Goal: Transaction & Acquisition: Purchase product/service

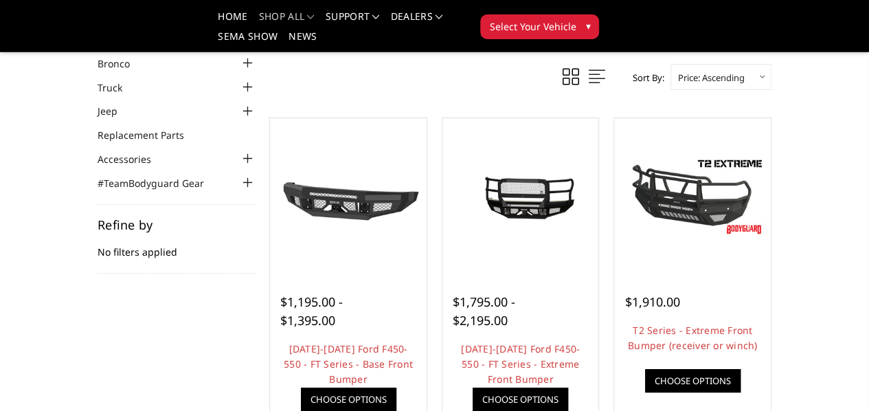
scroll to position [47, 0]
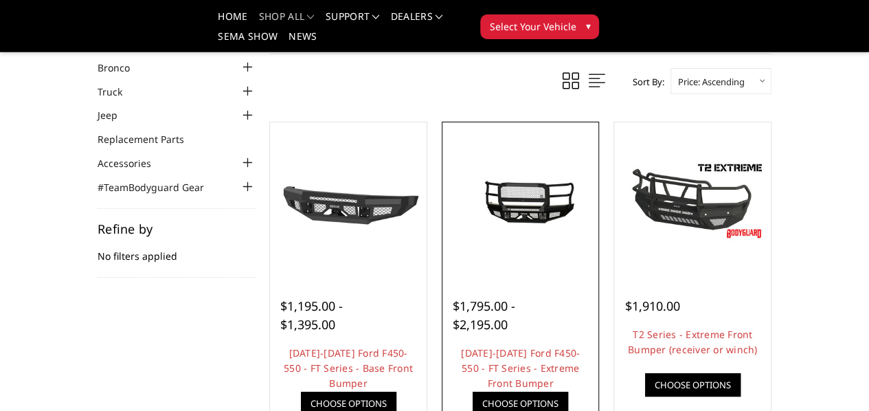
click at [0, 0] on link "Quick view" at bounding box center [0, 0] width 0 height 0
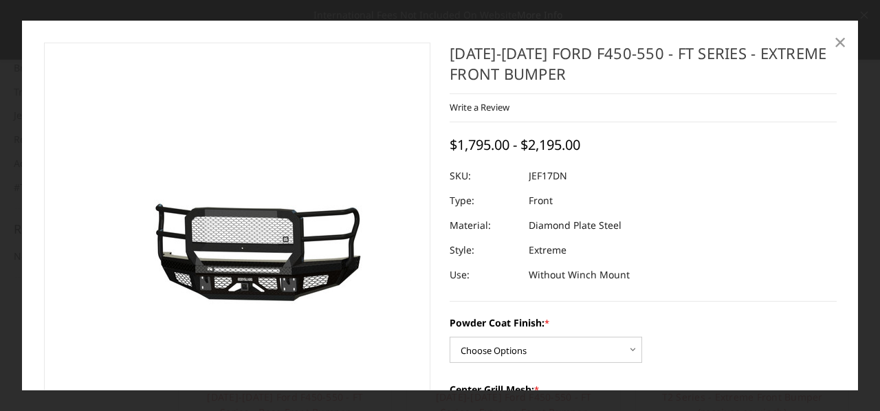
click at [836, 42] on span "×" at bounding box center [840, 42] width 12 height 30
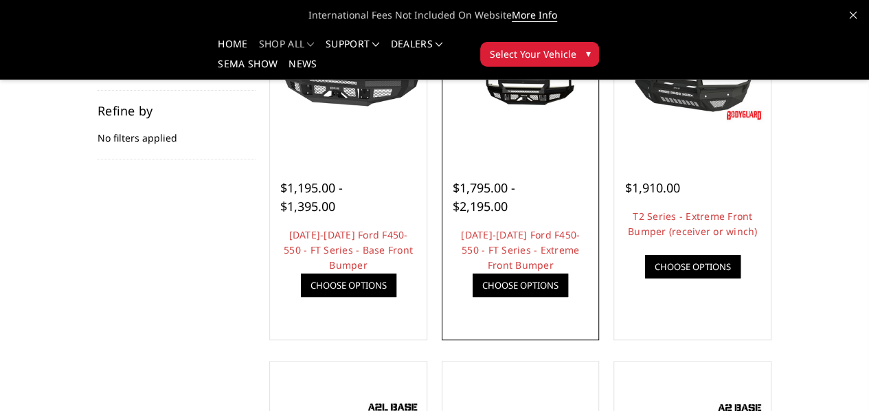
scroll to position [166, 0]
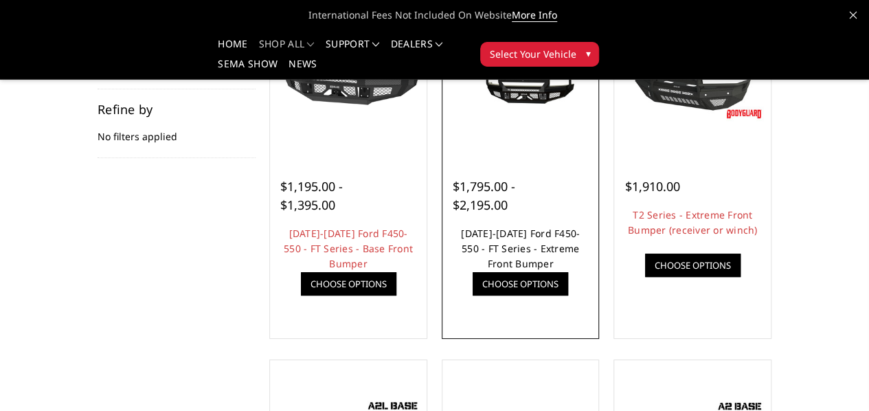
click at [517, 270] on link "[DATE]-[DATE] Ford F450-550 - FT Series - Extreme Front Bumper" at bounding box center [520, 248] width 119 height 43
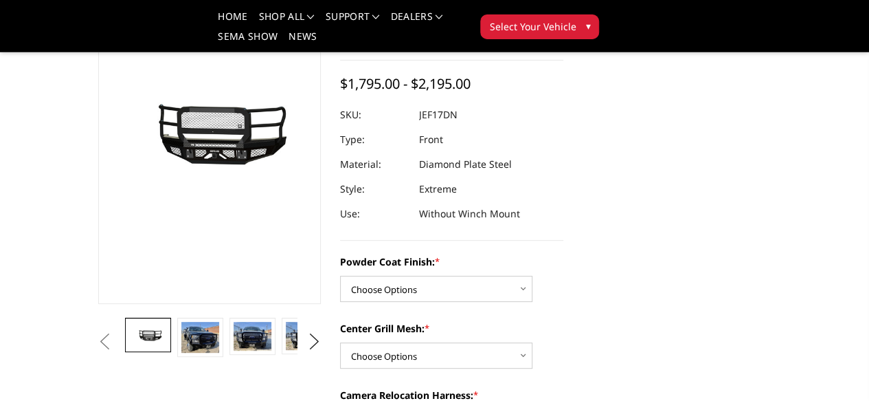
scroll to position [118, 0]
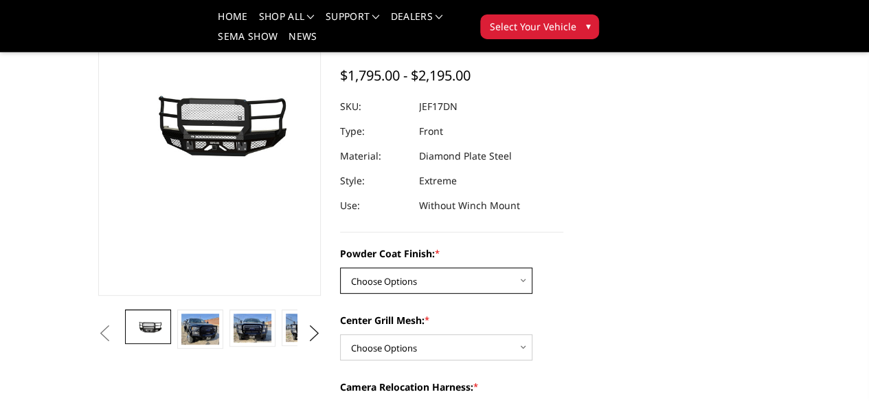
click at [433, 267] on select "Choose Options Bare Metal Gloss Black Powder Coat Textured Black Powder Coat" at bounding box center [436, 280] width 192 height 26
click at [340, 267] on select "Choose Options Bare Metal Gloss Black Powder Coat Textured Black Powder Coat" at bounding box center [436, 280] width 192 height 26
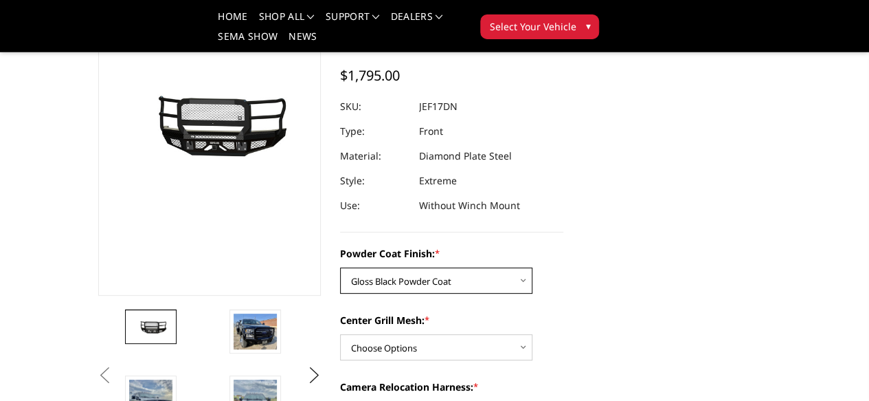
click at [450, 267] on select "Choose Options Bare Metal Gloss Black Powder Coat Textured Black Powder Coat" at bounding box center [436, 280] width 192 height 26
select select "3251"
click at [340, 267] on select "Choose Options Bare Metal Gloss Black Powder Coat Textured Black Powder Coat" at bounding box center [436, 280] width 192 height 26
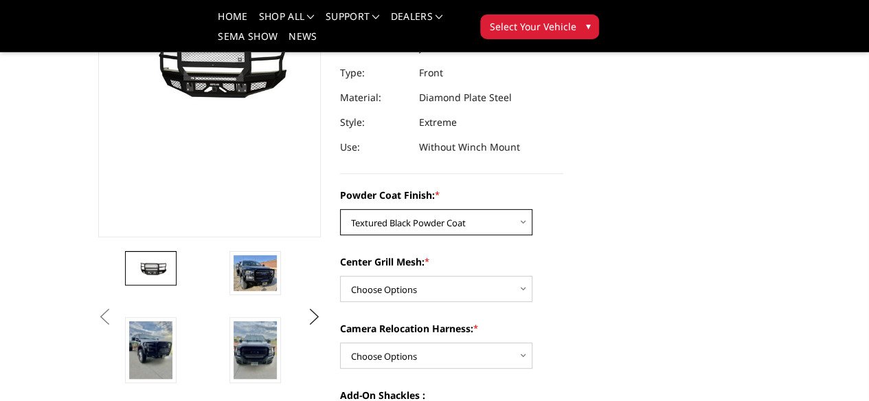
scroll to position [179, 0]
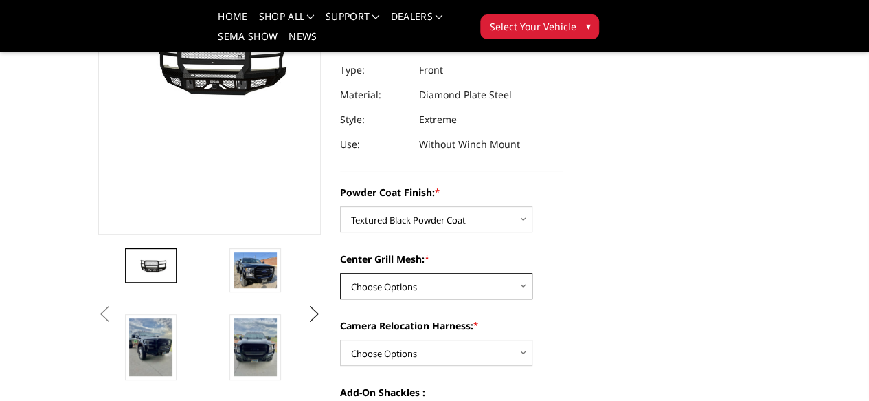
click at [463, 273] on select "Choose Options WITH Expanded Metal in Center Grill WITHOUT Expanded Metal in Ce…" at bounding box center [436, 286] width 192 height 26
select select "3252"
click at [340, 273] on select "Choose Options WITH Expanded Metal in Center Grill WITHOUT Expanded Metal in Ce…" at bounding box center [436, 286] width 192 height 26
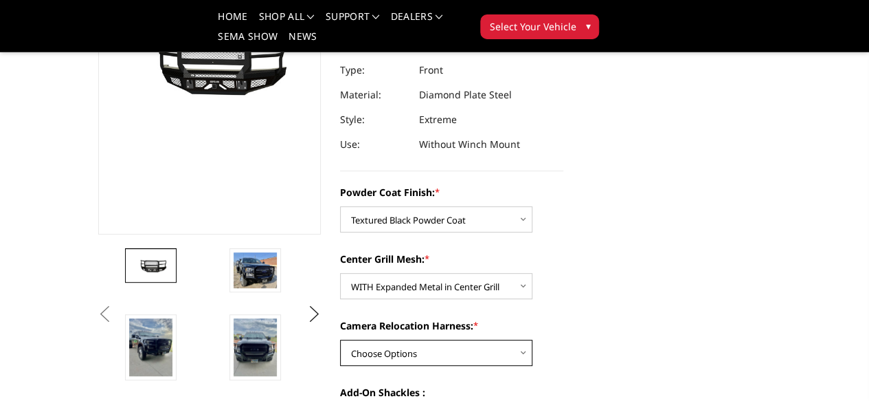
click at [464, 340] on select "Choose Options WITH Camera Relocation Harness WITHOUT Camera Relocation Harness" at bounding box center [436, 353] width 192 height 26
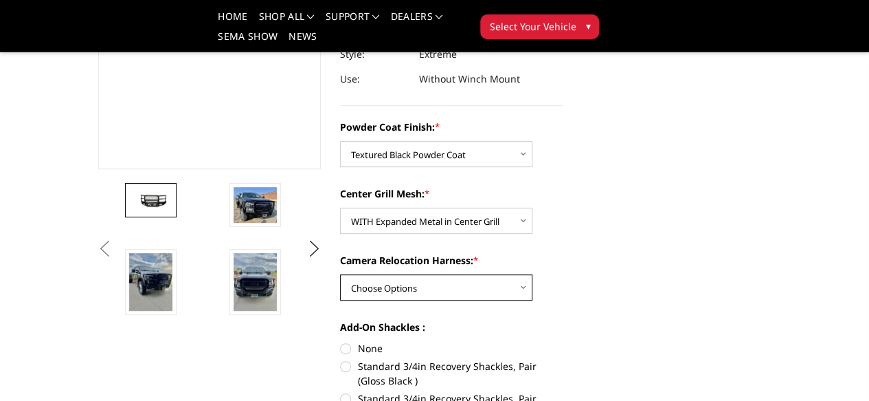
scroll to position [250, 0]
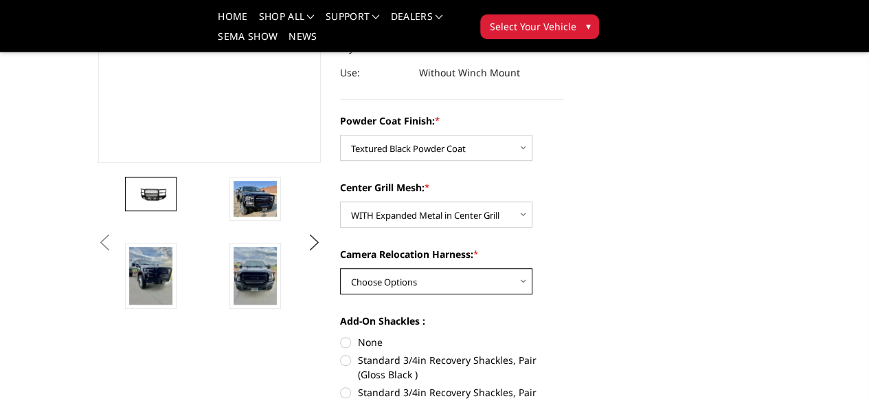
click at [503, 268] on select "Choose Options WITH Camera Relocation Harness WITHOUT Camera Relocation Harness" at bounding box center [436, 281] width 192 height 26
select select "3254"
click at [340, 268] on select "Choose Options WITH Camera Relocation Harness WITHOUT Camera Relocation Harness" at bounding box center [436, 281] width 192 height 26
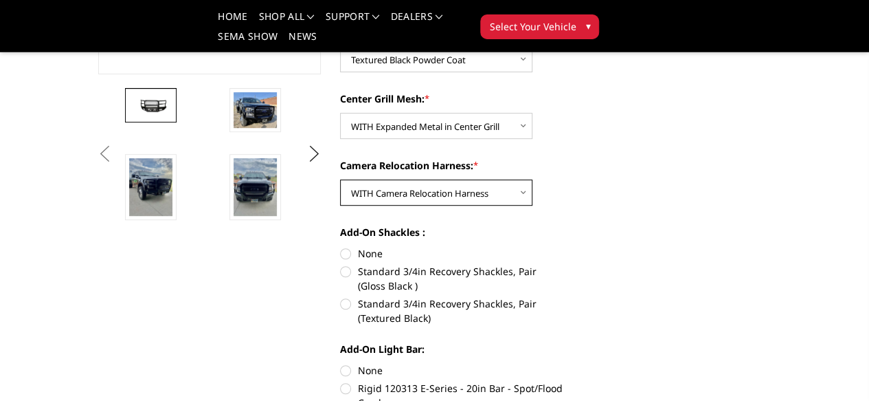
scroll to position [342, 0]
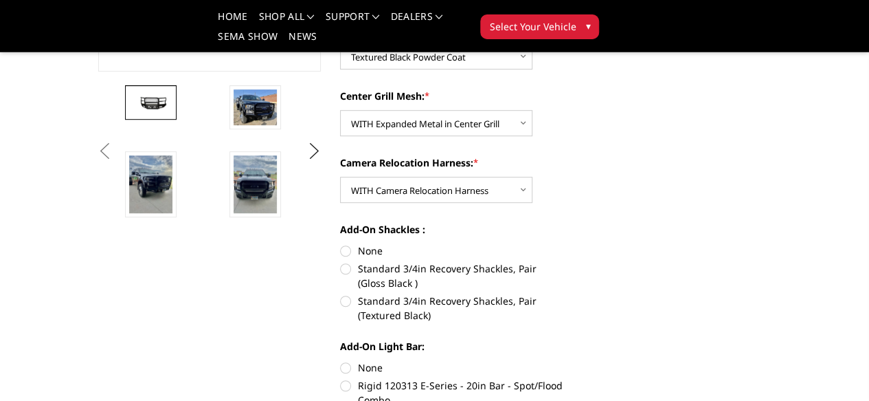
click at [368, 243] on label "None" at bounding box center [451, 250] width 223 height 14
click at [341, 243] on input "None" at bounding box center [340, 243] width 1 height 1
radio input "true"
click at [351, 360] on label "None" at bounding box center [451, 367] width 223 height 14
click at [341, 360] on input "None" at bounding box center [340, 360] width 1 height 1
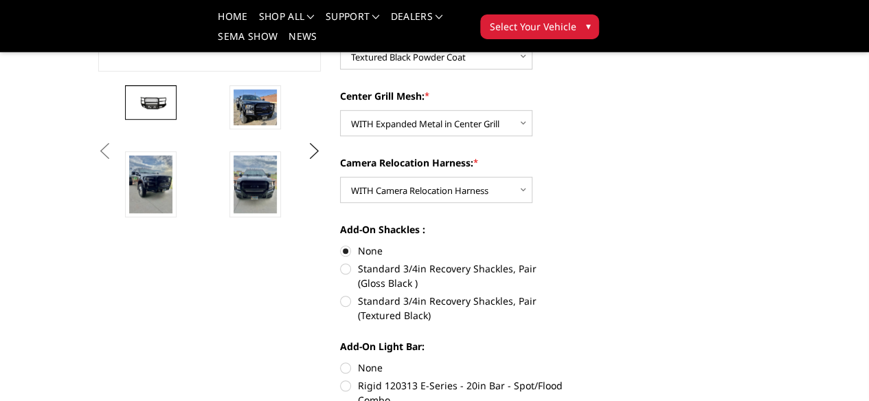
radio input "true"
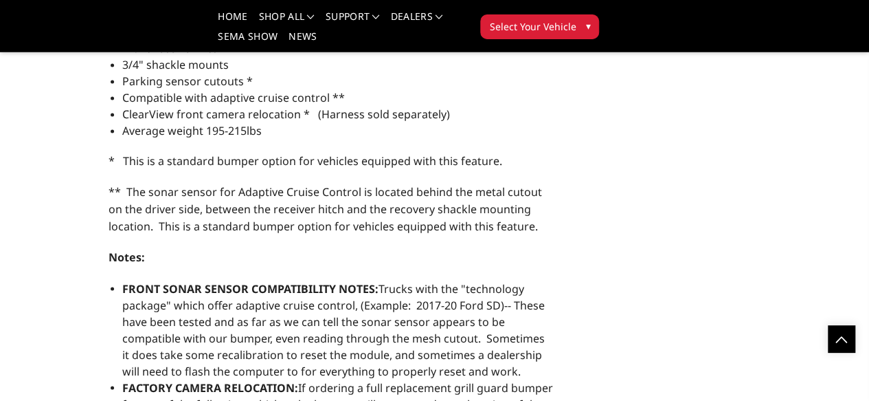
scroll to position [1040, 0]
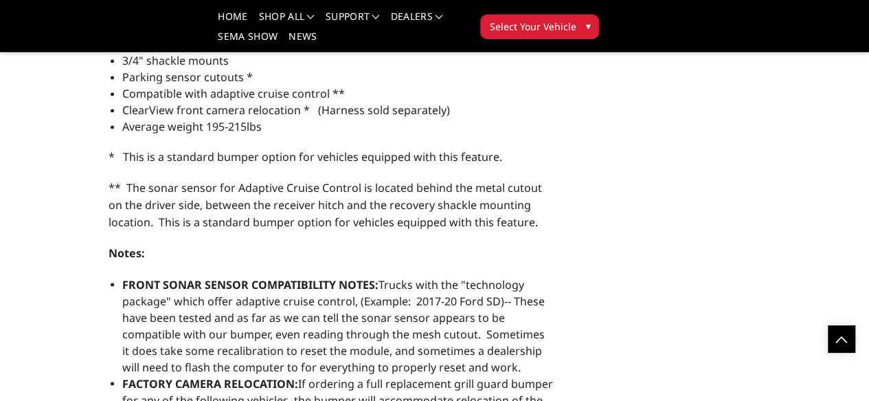
drag, startPoint x: 268, startPoint y: 315, endPoint x: 304, endPoint y: 248, distance: 75.6
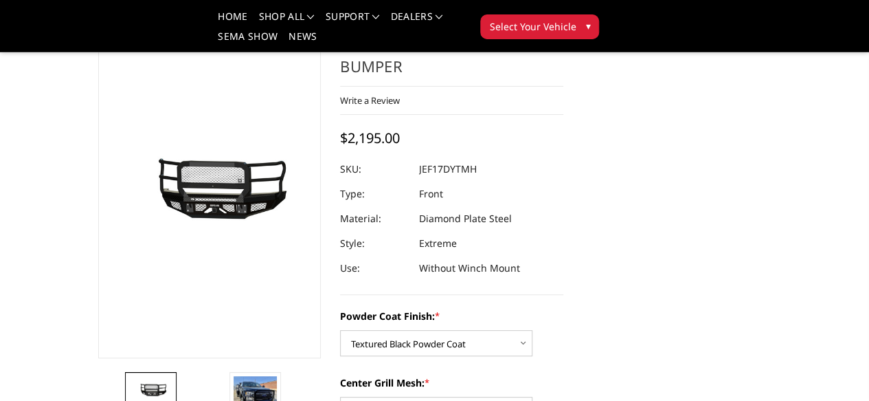
scroll to position [0, 0]
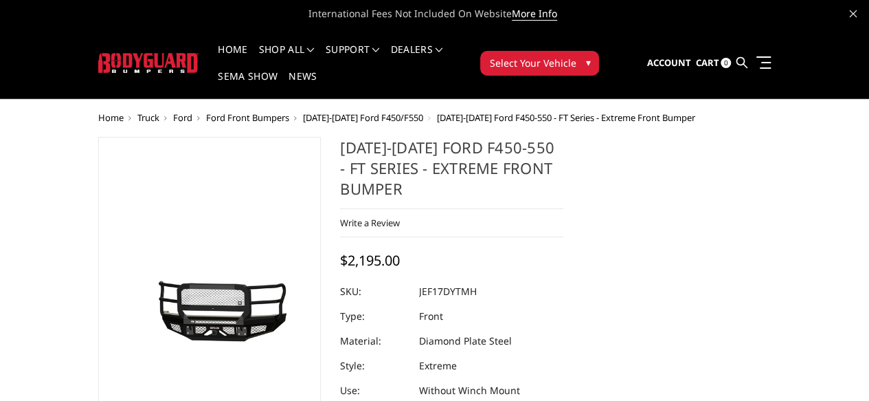
click at [599, 60] on button "Select Your Vehicle ▾" at bounding box center [539, 63] width 119 height 25
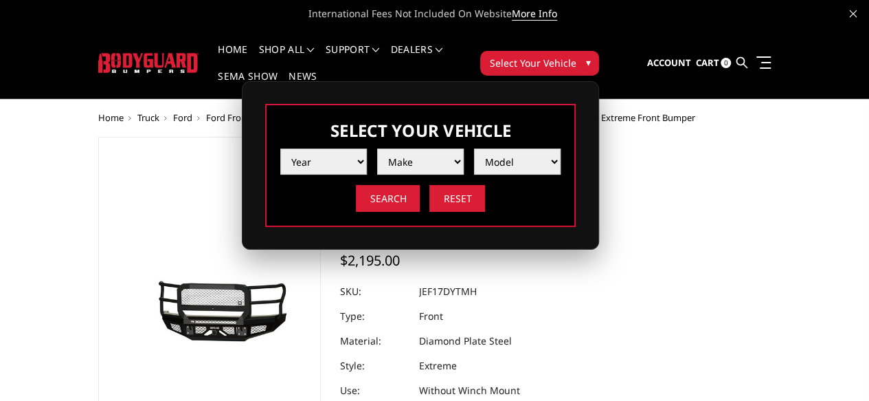
click at [367, 155] on select "Year 2025 2024 2023 2022 2021 2020 2019 2018 2017 2016 2015 2014 2013 2012 2011…" at bounding box center [323, 161] width 87 height 26
select select "yr_2019"
click at [367, 148] on select "Year 2025 2024 2023 2022 2021 2020 2019 2018 2017 2016 2015 2014 2013 2012 2011…" at bounding box center [323, 161] width 87 height 26
click at [464, 148] on select "Make Chevrolet Ford GMC Nissan Ram Toyota" at bounding box center [420, 161] width 87 height 26
select select "mk_ford"
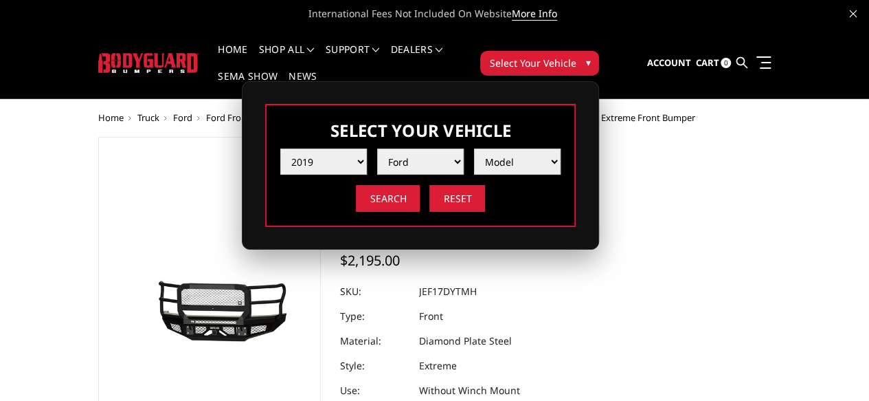
click at [464, 148] on select "Make Chevrolet Ford GMC Nissan Ram Toyota" at bounding box center [420, 161] width 87 height 26
click at [561, 148] on select "Model F150 F150 Raptor F250 / F350 F450 F550" at bounding box center [517, 161] width 87 height 26
select select "md_f450"
click at [561, 148] on select "Model F150 F150 Raptor F250 / F350 F450 F550" at bounding box center [517, 161] width 87 height 26
click at [420, 188] on input "Search" at bounding box center [388, 198] width 64 height 27
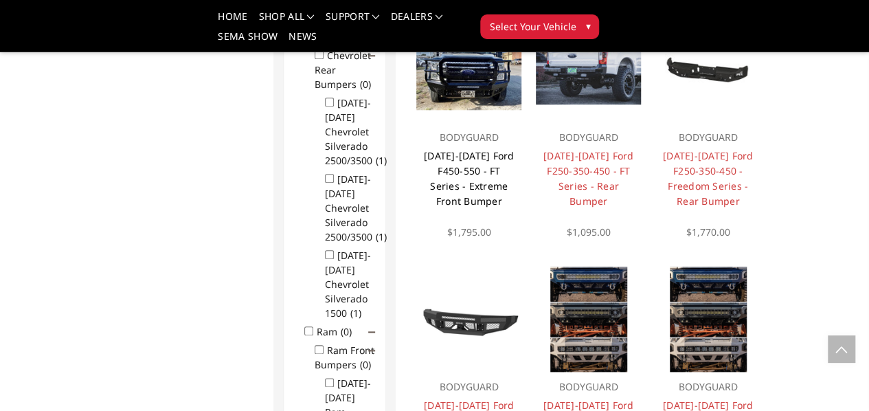
scroll to position [632, 0]
click at [458, 208] on link "[DATE]-[DATE] Ford F450-550 - FT Series - Extreme Front Bumper" at bounding box center [469, 178] width 91 height 58
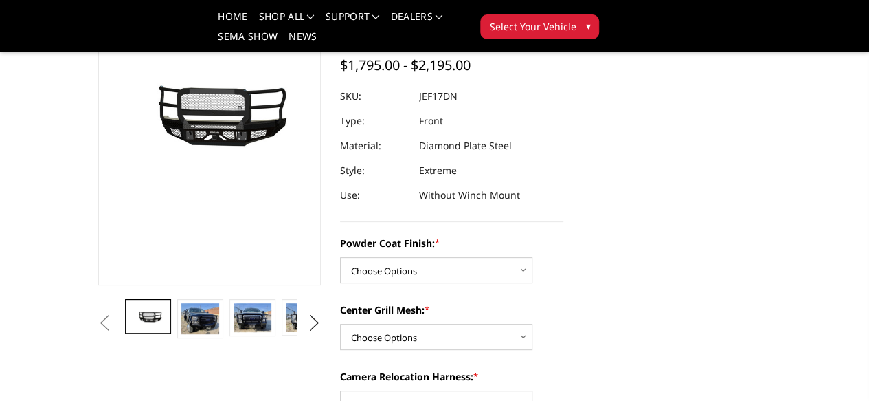
scroll to position [135, 0]
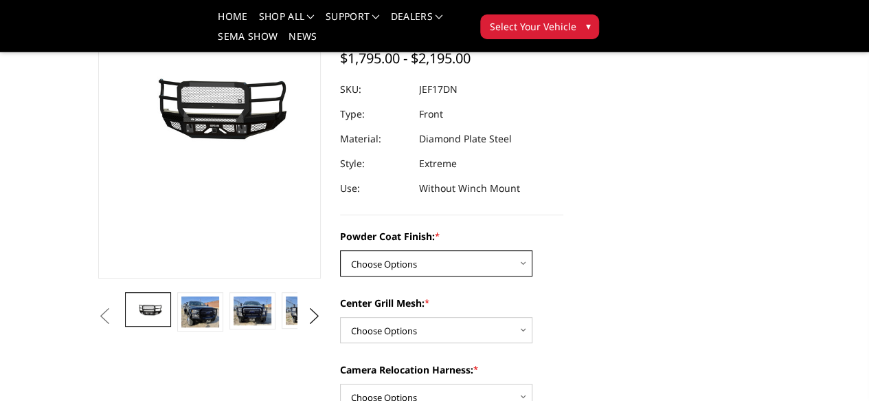
click at [510, 252] on select "Choose Options Bare Metal Gloss Black Powder Coat Textured Black Powder Coat" at bounding box center [436, 263] width 192 height 26
select select "3250"
click at [340, 250] on select "Choose Options Bare Metal Gloss Black Powder Coat Textured Black Powder Coat" at bounding box center [436, 263] width 192 height 26
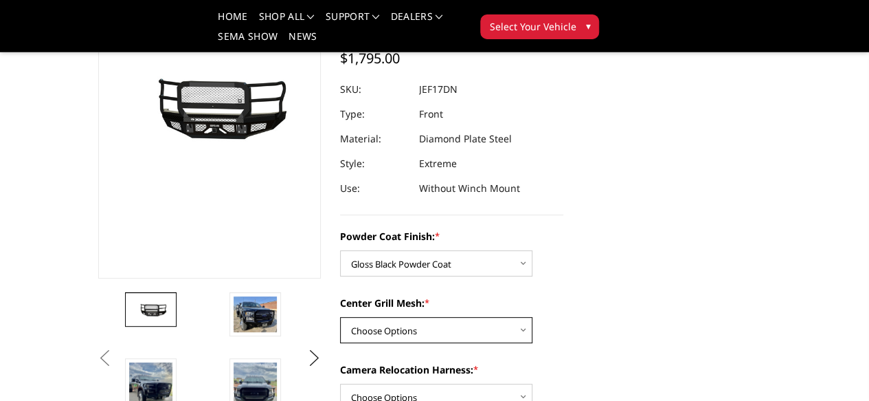
click at [374, 317] on select "Choose Options WITH Expanded Metal in Center Grill WITHOUT Expanded Metal in Ce…" at bounding box center [436, 330] width 192 height 26
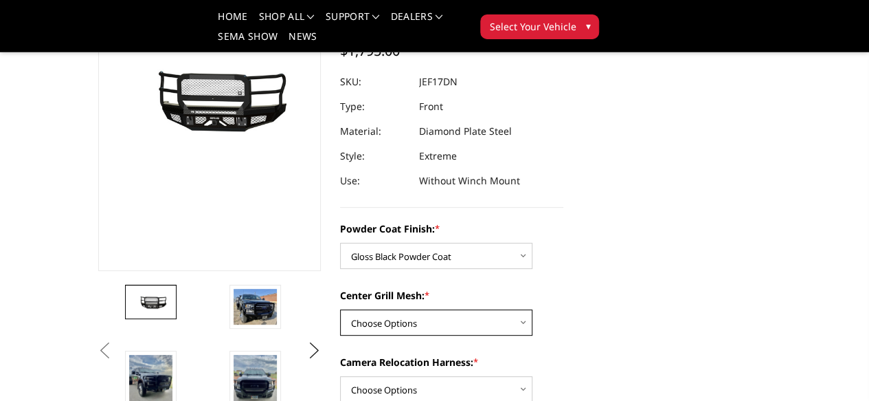
scroll to position [143, 0]
click at [489, 309] on select "Choose Options WITH Expanded Metal in Center Grill WITHOUT Expanded Metal in Ce…" at bounding box center [436, 322] width 192 height 26
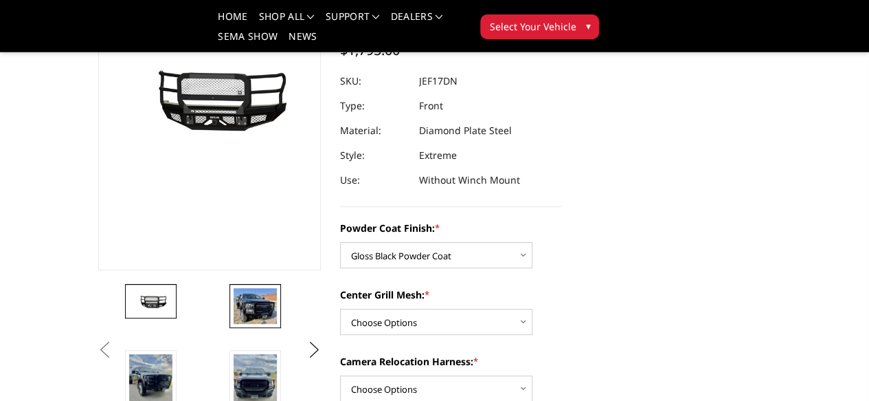
click at [230, 328] on link at bounding box center [256, 306] width 52 height 44
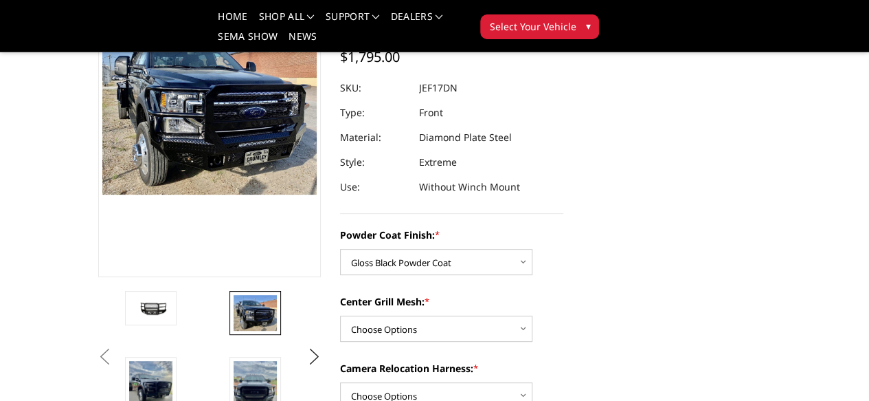
scroll to position [137, 0]
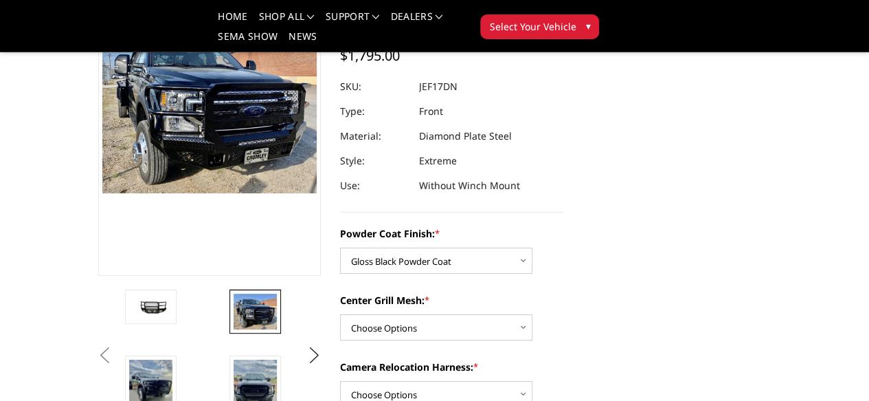
click at [338, 327] on img at bounding box center [359, 310] width 43 height 34
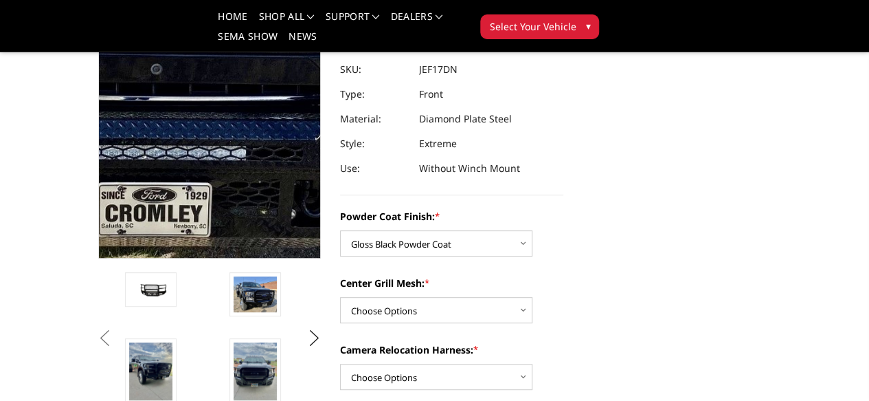
scroll to position [155, 0]
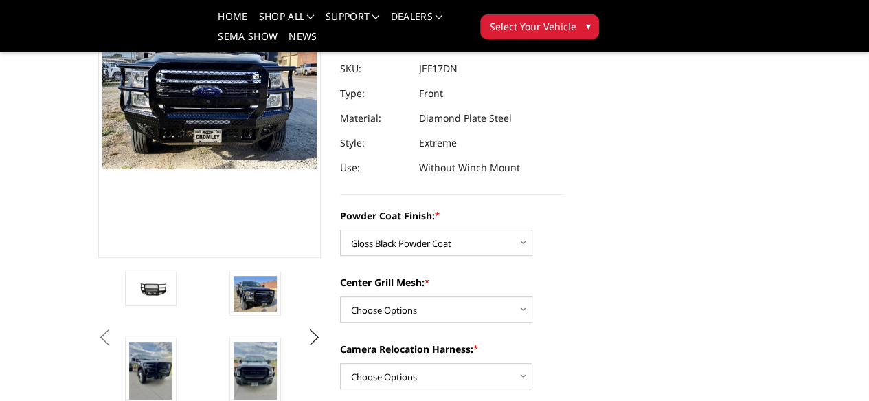
click at [443, 309] on img at bounding box center [464, 292] width 43 height 33
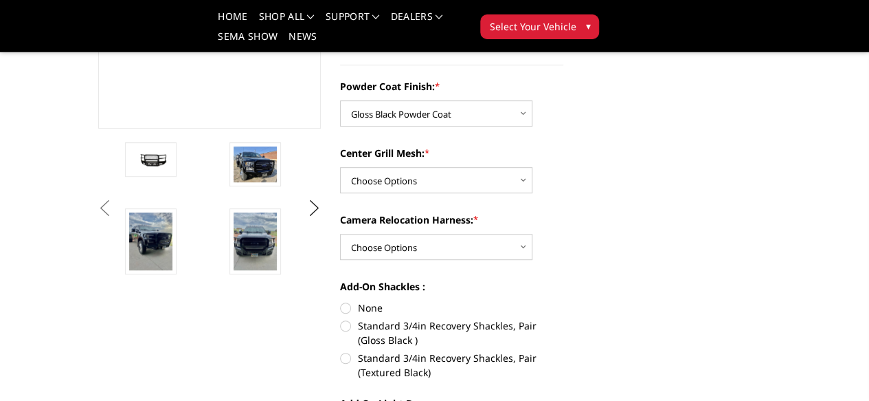
scroll to position [291, 0]
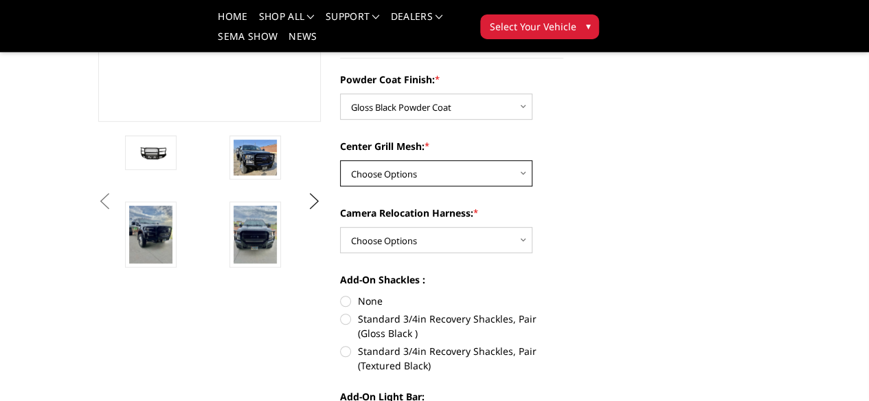
click at [496, 162] on select "Choose Options WITH Expanded Metal in Center Grill WITHOUT Expanded Metal in Ce…" at bounding box center [436, 173] width 192 height 26
click at [340, 160] on select "Choose Options WITH Expanded Metal in Center Grill WITHOUT Expanded Metal in Ce…" at bounding box center [436, 173] width 192 height 26
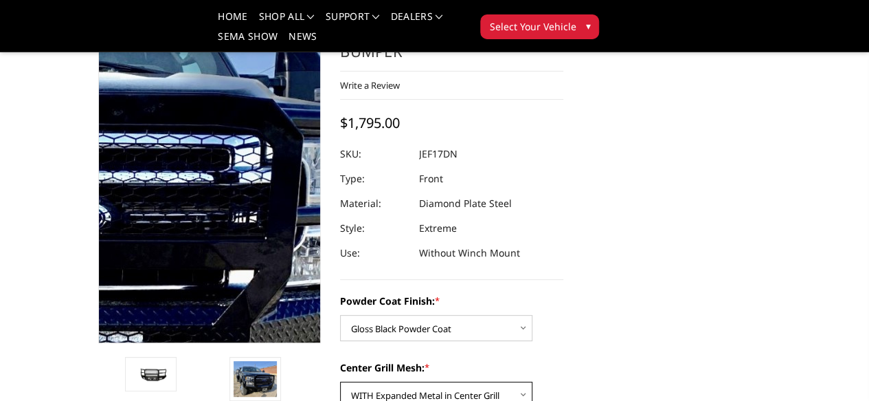
scroll to position [71, 0]
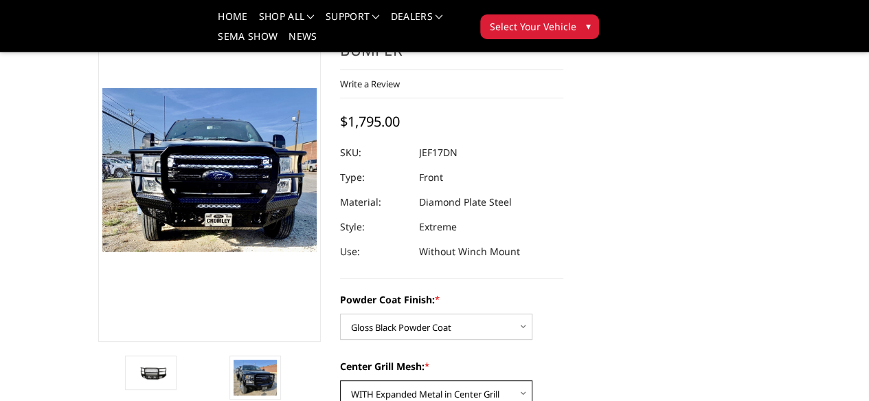
click at [396, 380] on select "Choose Options WITH Expanded Metal in Center Grill WITHOUT Expanded Metal in Ce…" at bounding box center [436, 393] width 192 height 26
click at [340, 380] on select "Choose Options WITH Expanded Metal in Center Grill WITHOUT Expanded Metal in Ce…" at bounding box center [436, 393] width 192 height 26
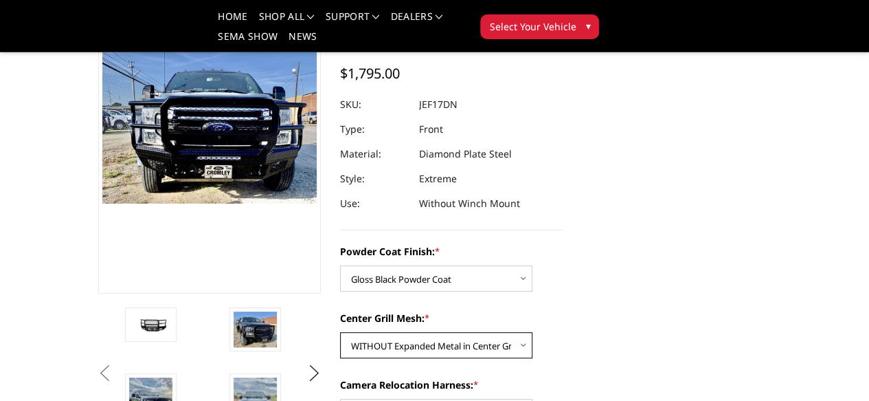
scroll to position [120, 0]
click at [398, 332] on select "Choose Options WITH Expanded Metal in Center Grill WITHOUT Expanded Metal in Ce…" at bounding box center [436, 345] width 192 height 26
select select "3252"
click at [340, 332] on select "Choose Options WITH Expanded Metal in Center Grill WITHOUT Expanded Metal in Ce…" at bounding box center [436, 345] width 192 height 26
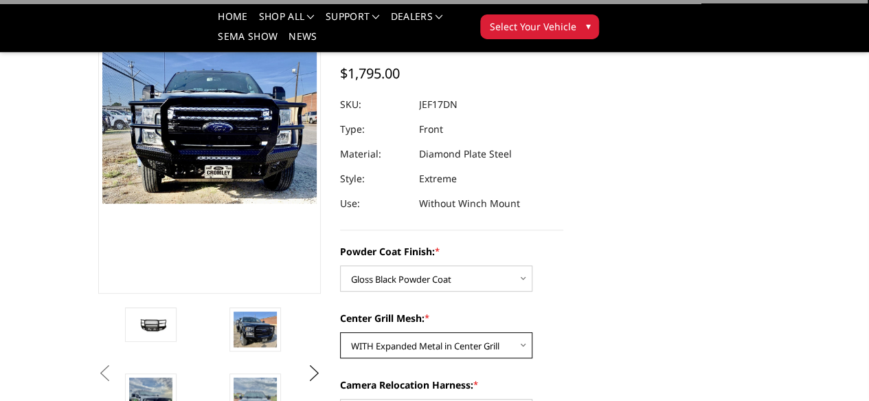
scroll to position [173, 0]
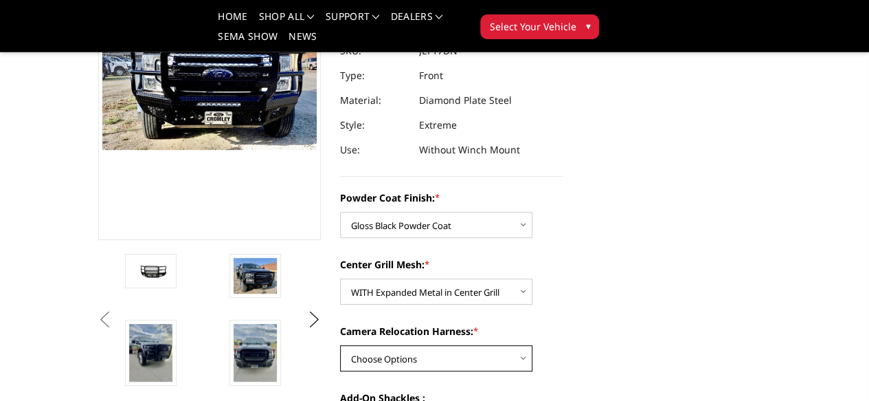
click at [434, 345] on select "Choose Options WITH Camera Relocation Harness WITHOUT Camera Relocation Harness" at bounding box center [436, 358] width 192 height 26
select select "3254"
click at [340, 345] on select "Choose Options WITH Camera Relocation Harness WITHOUT Camera Relocation Harness" at bounding box center [436, 358] width 192 height 26
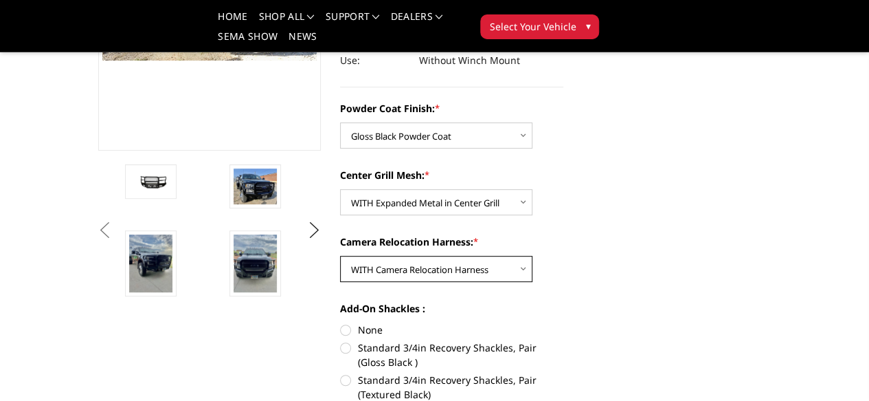
scroll to position [264, 0]
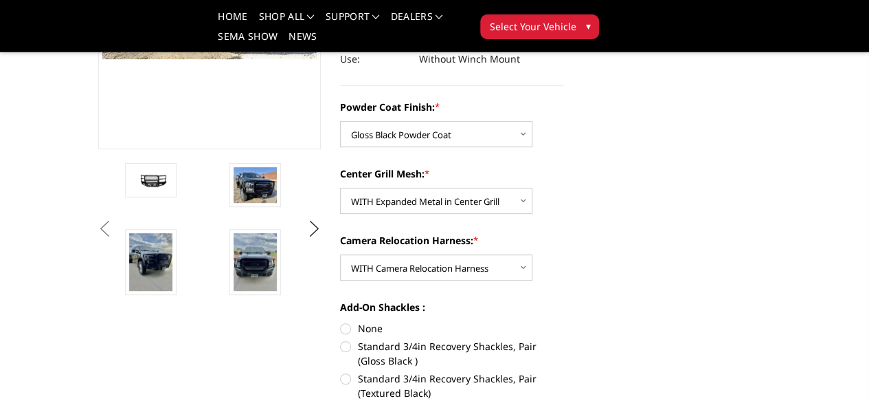
click at [342, 321] on label "None" at bounding box center [451, 328] width 223 height 14
click at [341, 321] on input "None" at bounding box center [340, 321] width 1 height 1
radio input "true"
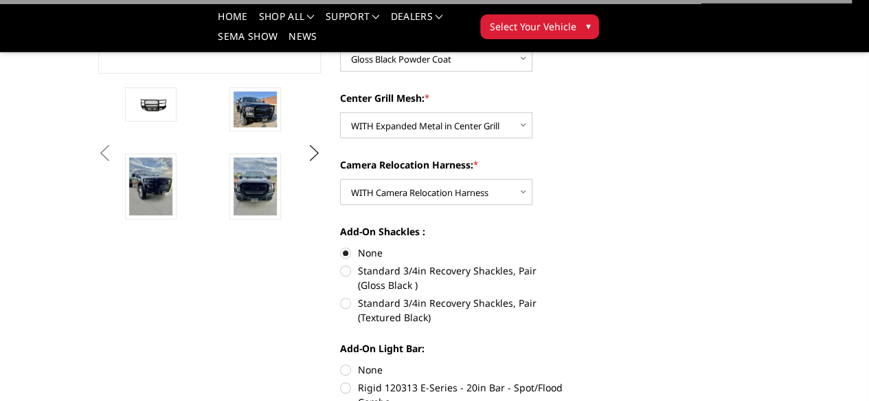
scroll to position [341, 0]
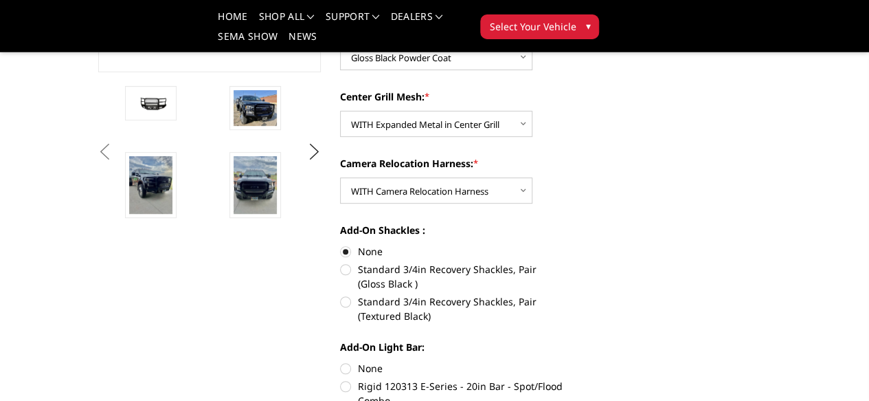
click at [342, 361] on label "None" at bounding box center [451, 368] width 223 height 14
click at [341, 361] on input "None" at bounding box center [340, 361] width 1 height 1
radio input "true"
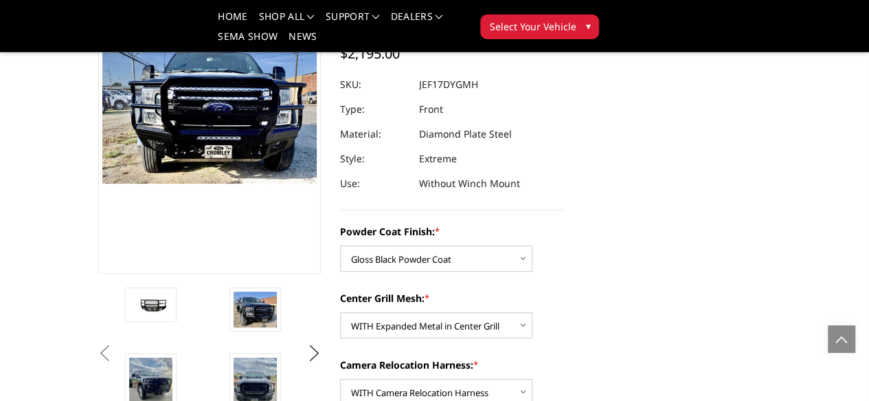
scroll to position [0, 0]
